Goal: Task Accomplishment & Management: Manage account settings

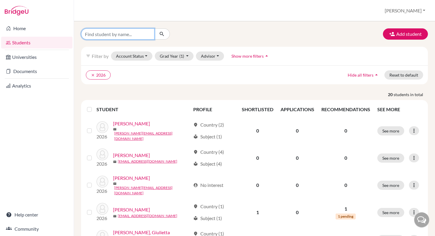
click at [125, 35] on input "Find student by name..." at bounding box center [117, 33] width 73 height 11
type input "bernales"
click button "submit" at bounding box center [162, 33] width 16 height 11
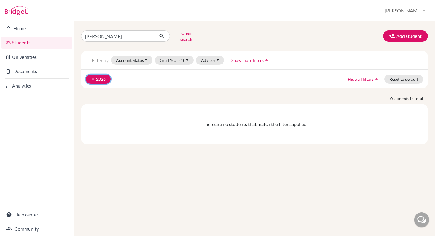
click at [92, 77] on icon "clear" at bounding box center [93, 79] width 4 height 4
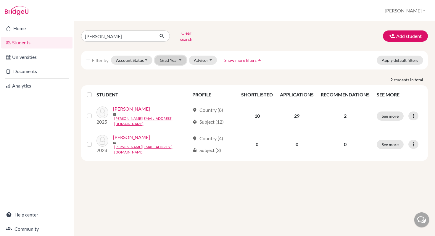
click at [171, 56] on button "Grad Year" at bounding box center [171, 60] width 32 height 9
click at [138, 171] on div "bernales Clear search Add student filter_list Filter by Account Status Active a…" at bounding box center [254, 128] width 361 height 215
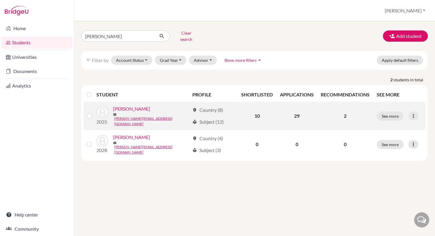
click at [124, 107] on link "[PERSON_NAME]" at bounding box center [131, 108] width 37 height 7
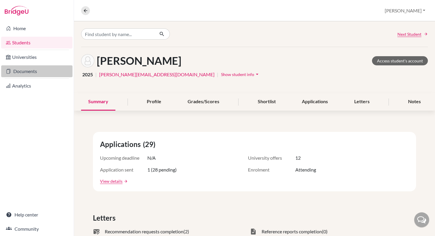
click at [27, 72] on link "Documents" at bounding box center [36, 71] width 71 height 12
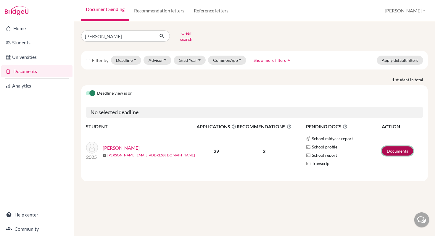
click at [398, 147] on link "Documents" at bounding box center [397, 151] width 31 height 9
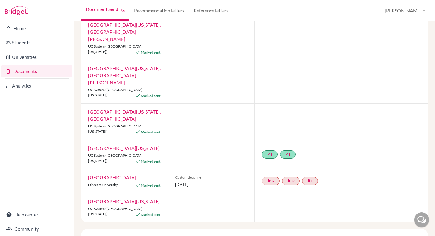
scroll to position [548, 0]
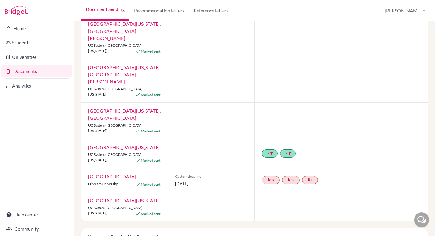
click at [112, 145] on link "University of California, Berkeley" at bounding box center [124, 148] width 72 height 6
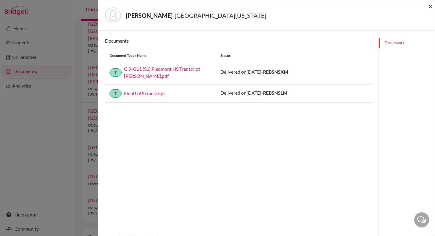
click at [431, 7] on span "×" at bounding box center [431, 6] width 4 height 9
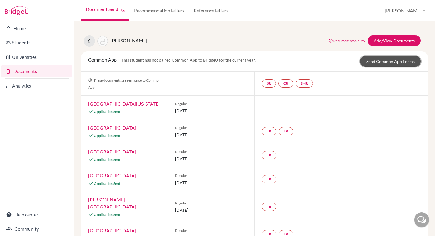
click at [382, 62] on link "Send Common App Forms" at bounding box center [391, 61] width 61 height 10
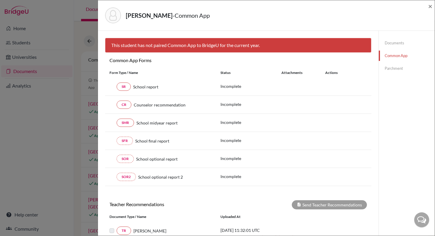
click at [391, 69] on link "Parchment" at bounding box center [407, 68] width 56 height 10
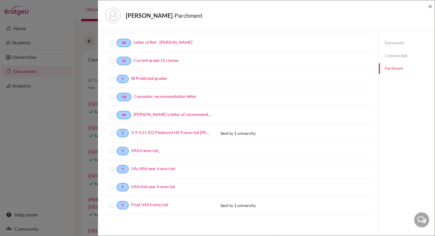
click at [390, 44] on link "Documents" at bounding box center [407, 43] width 56 height 10
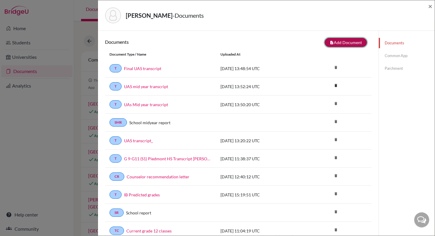
click at [352, 41] on button "note_add Add Document" at bounding box center [346, 42] width 42 height 9
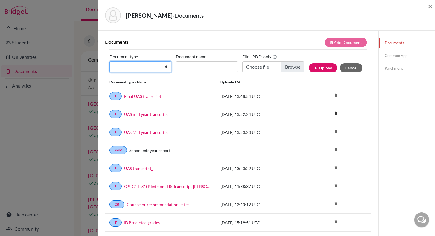
click at [131, 67] on select "Change explanation for Common App reports Counselor recommendation Internationa…" at bounding box center [141, 66] width 62 height 11
select select "2"
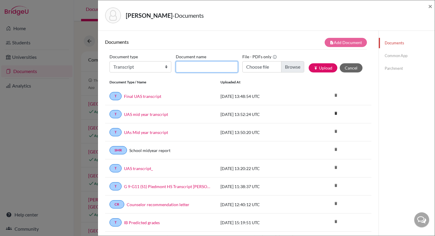
click at [184, 67] on input "Document name" at bounding box center [207, 66] width 62 height 11
type input "UAS fina; transcript"
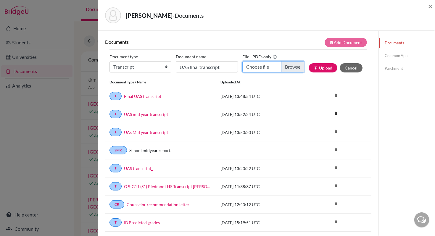
click at [259, 67] on input "Choose file" at bounding box center [274, 66] width 62 height 11
click at [265, 67] on input "Choose file" at bounding box center [274, 66] width 62 height 11
type input "C:\fakepath\Bernales_Alicia_ProfileReport_4882298.pdf"
click at [353, 68] on button "Cancel" at bounding box center [351, 67] width 23 height 9
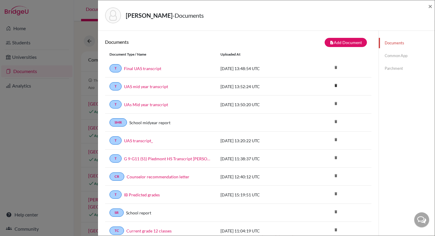
click at [393, 69] on link "Parchment" at bounding box center [407, 68] width 56 height 10
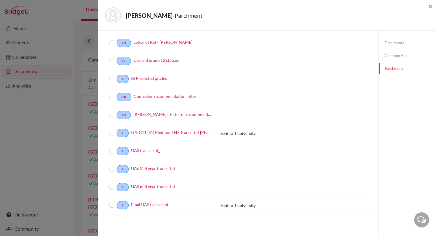
click at [389, 43] on link "Documents" at bounding box center [407, 43] width 56 height 10
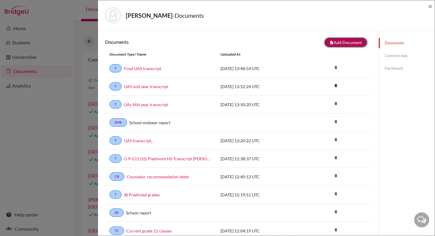
click at [343, 41] on button "note_add Add Document" at bounding box center [346, 42] width 42 height 9
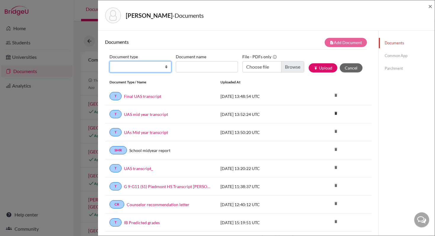
click at [144, 68] on select "Change explanation for Common App reports Counselor recommendation Internationa…" at bounding box center [141, 66] width 62 height 11
select select "2"
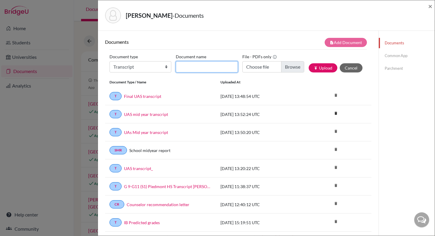
click at [184, 67] on input "Document name" at bounding box center [207, 66] width 62 height 11
type input "UAS (updated) final transcripttranscript"
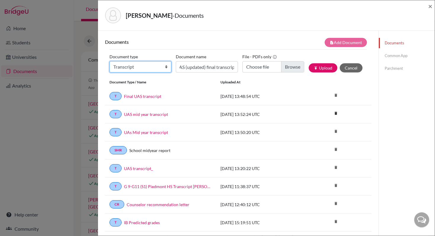
click at [146, 67] on select "Change explanation for Common App reports Counselor recommendation Internationa…" at bounding box center [141, 66] width 62 height 11
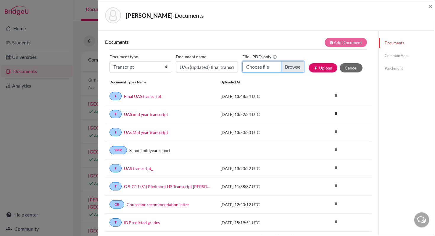
click at [265, 67] on input "Choose file" at bounding box center [274, 66] width 62 height 11
type input "C:\fakepath\UAS. Final Transcript_Alicia Bernales.pdf"
click at [328, 67] on button "publish Upload" at bounding box center [323, 67] width 29 height 9
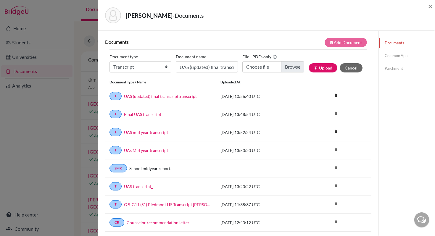
click at [389, 68] on link "Parchment" at bounding box center [407, 68] width 56 height 10
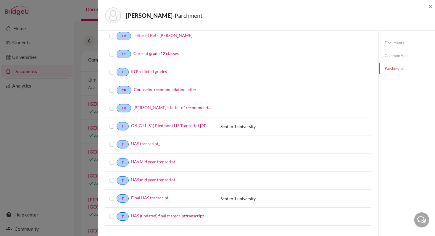
scroll to position [81, 0]
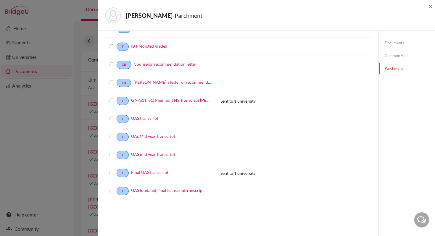
click at [117, 188] on label at bounding box center [117, 188] width 0 height 0
click at [0, 0] on input "checkbox" at bounding box center [0, 0] width 0 height 0
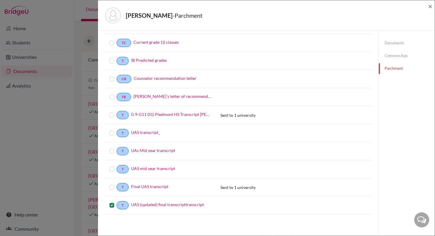
click at [117, 202] on label at bounding box center [117, 202] width 0 height 0
click at [0, 0] on input "checkbox" at bounding box center [0, 0] width 0 height 0
click at [389, 42] on link "Documents" at bounding box center [407, 43] width 56 height 10
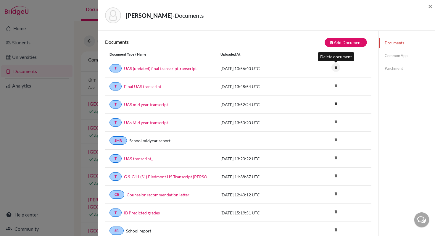
click at [335, 66] on icon "delete" at bounding box center [336, 67] width 9 height 9
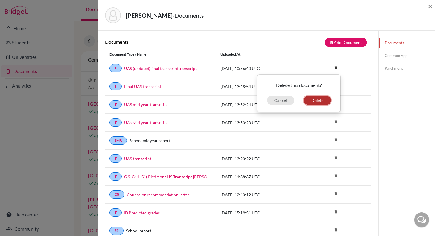
click at [318, 99] on button "Delete" at bounding box center [317, 100] width 27 height 9
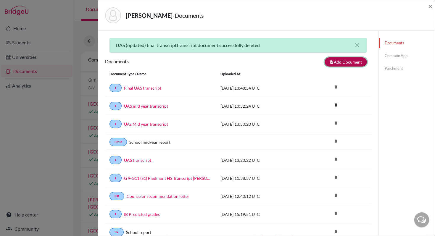
click at [345, 61] on button "note_add Add Document" at bounding box center [346, 61] width 42 height 9
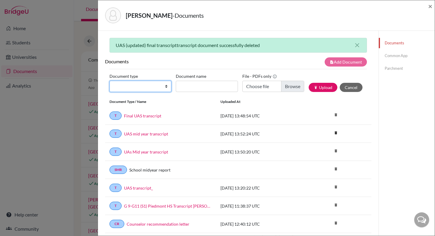
click at [141, 87] on select "Change explanation for Common App reports Counselor recommendation Internationa…" at bounding box center [141, 86] width 62 height 11
select select "2"
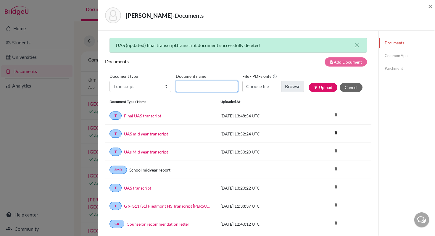
click at [185, 87] on input "Document name" at bounding box center [207, 86] width 62 height 11
type input "UAS (updated) final transcript"
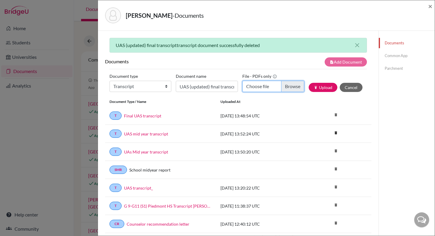
click at [266, 87] on input "Choose file" at bounding box center [274, 86] width 62 height 11
type input "C:\fakepath\UAS. Final Transcript_Alicia Bernales.pdf"
click at [323, 87] on button "publish Upload" at bounding box center [323, 87] width 29 height 9
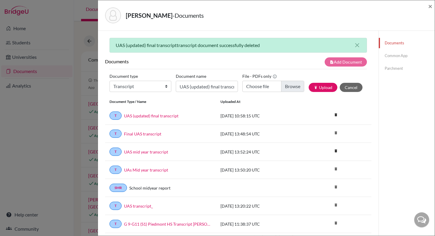
click at [391, 44] on link "Documents" at bounding box center [407, 43] width 56 height 10
click at [358, 45] on icon "close" at bounding box center [357, 45] width 7 height 7
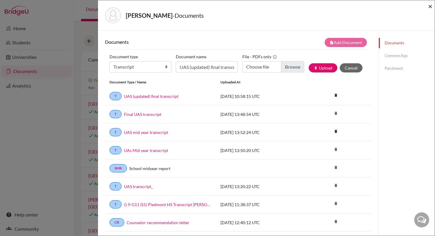
click at [432, 5] on span "×" at bounding box center [431, 6] width 4 height 9
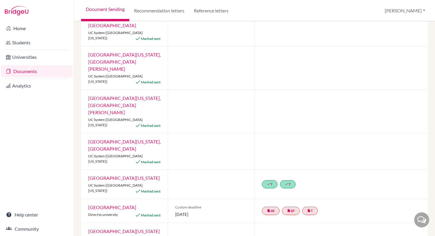
scroll to position [517, 0]
click at [119, 176] on link "[GEOGRAPHIC_DATA][US_STATE]" at bounding box center [124, 179] width 72 height 6
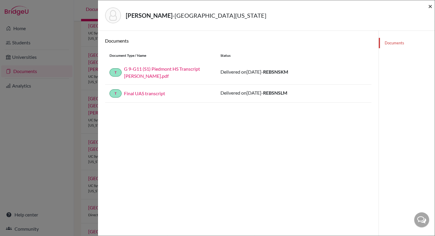
click at [431, 5] on span "×" at bounding box center [431, 6] width 4 height 9
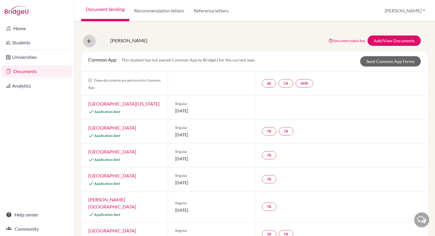
click at [89, 40] on icon at bounding box center [90, 41] width 6 height 6
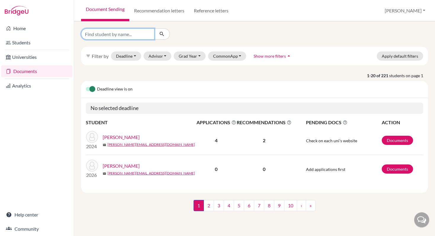
click at [103, 33] on input "Find student by name..." at bounding box center [117, 33] width 73 height 11
type input "bernales"
click button "submit" at bounding box center [162, 33] width 16 height 11
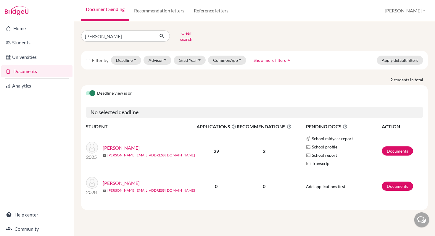
click at [119, 145] on link "[PERSON_NAME]" at bounding box center [121, 148] width 37 height 7
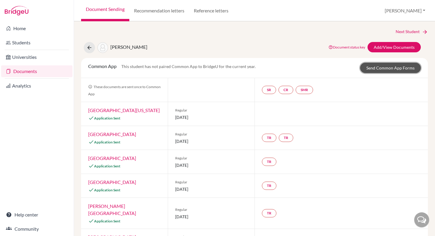
click at [380, 68] on link "Send Common App Forms" at bounding box center [391, 68] width 61 height 10
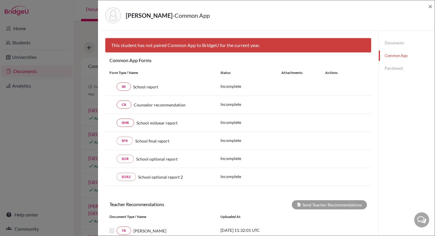
click at [389, 69] on link "Parchment" at bounding box center [407, 68] width 56 height 10
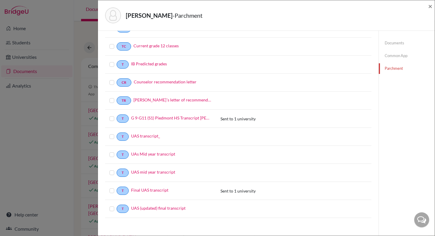
scroll to position [81, 0]
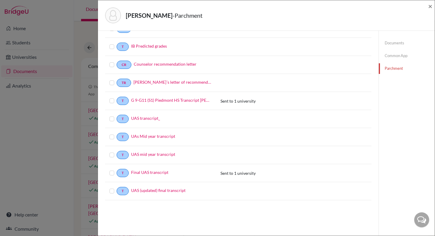
click at [117, 188] on label at bounding box center [117, 188] width 0 height 0
click at [0, 0] on input "checkbox" at bounding box center [0, 0] width 0 height 0
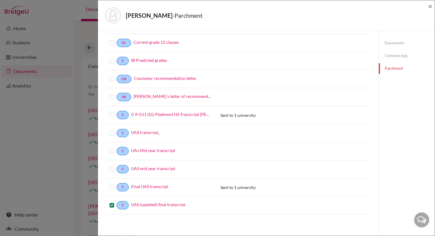
scroll to position [1, 0]
click at [117, 111] on label at bounding box center [117, 111] width 0 height 0
click at [0, 0] on input "checkbox" at bounding box center [0, 0] width 0 height 0
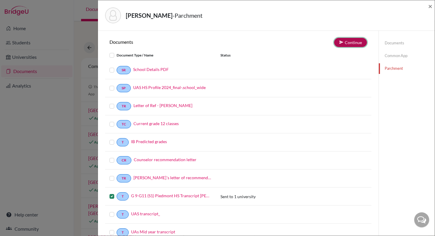
click at [350, 43] on button "Continue" at bounding box center [350, 42] width 33 height 9
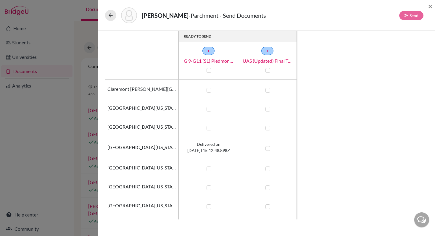
scroll to position [19, 0]
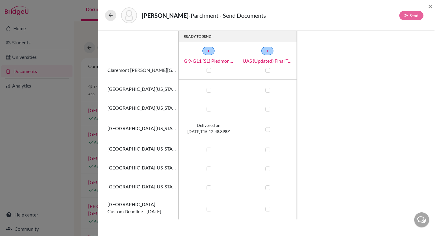
click at [269, 129] on label at bounding box center [268, 129] width 5 height 5
click at [269, 129] on input "checkbox" at bounding box center [266, 129] width 5 height 6
checkbox input "true"
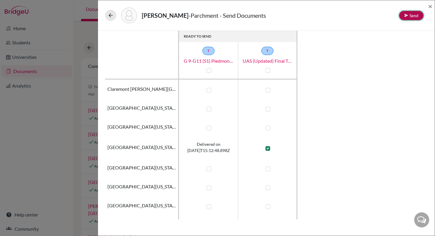
click at [412, 15] on button "Send" at bounding box center [412, 15] width 24 height 9
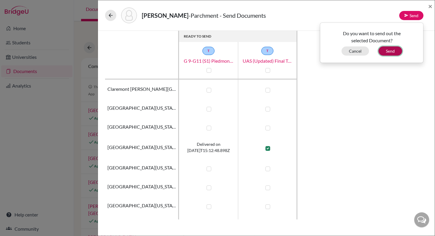
click at [389, 52] on button "Send" at bounding box center [391, 51] width 24 height 9
